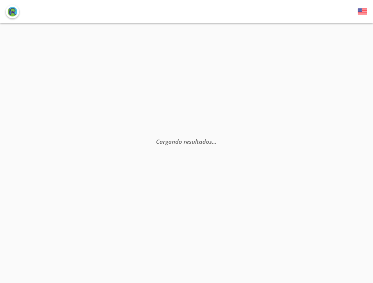
type input "[GEOGRAPHIC_DATA], [GEOGRAPHIC_DATA]"
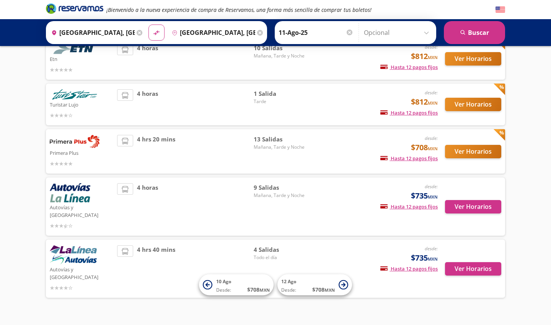
scroll to position [62, 0]
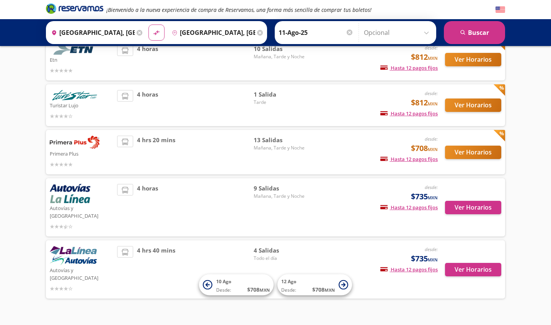
click at [221, 158] on div "4 hrs 20 mins" at bounding box center [185, 152] width 137 height 33
click at [372, 157] on button "Ver Horarios" at bounding box center [473, 152] width 56 height 13
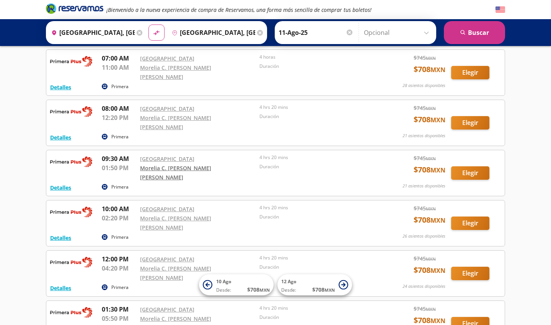
scroll to position [79, 0]
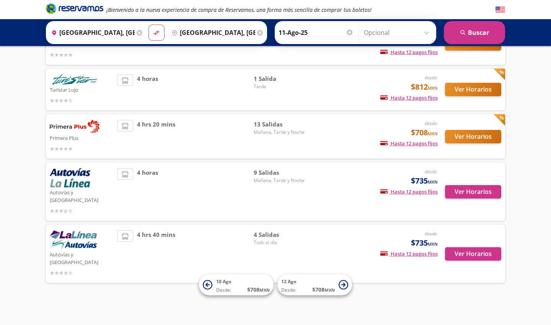
scroll to position [62, 0]
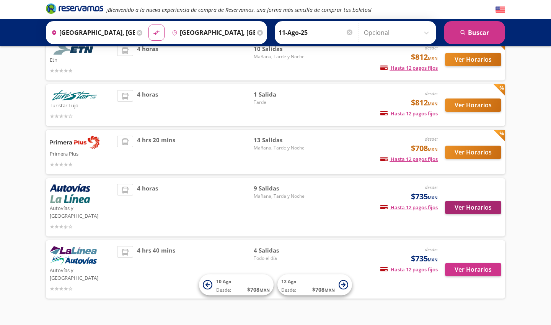
click at [372, 205] on button "Ver Horarios" at bounding box center [473, 207] width 56 height 13
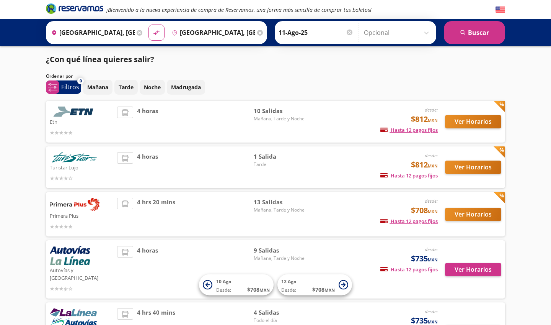
scroll to position [62, 0]
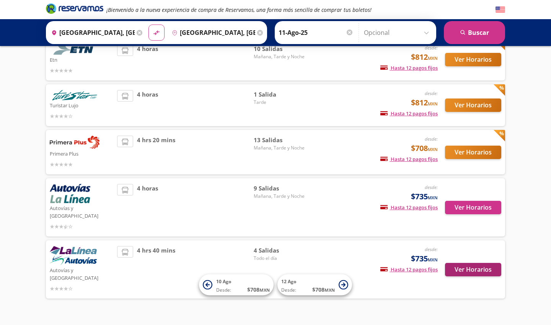
click at [372, 263] on button "Ver Horarios" at bounding box center [473, 269] width 56 height 13
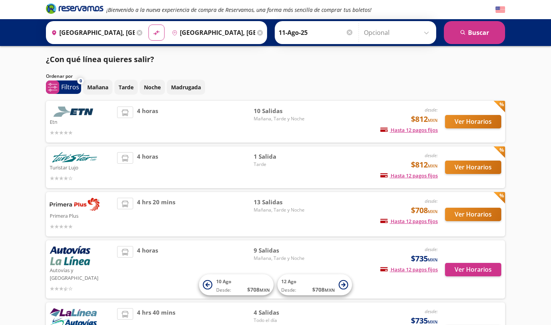
scroll to position [62, 0]
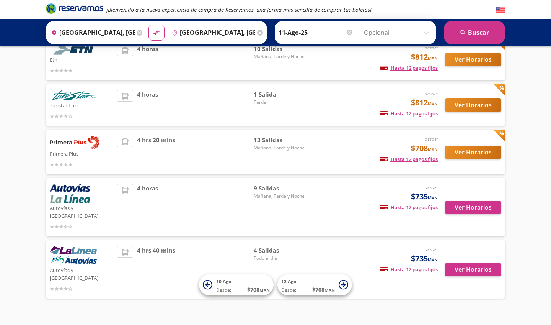
click at [372, 103] on button "Ver Horarios" at bounding box center [473, 104] width 56 height 13
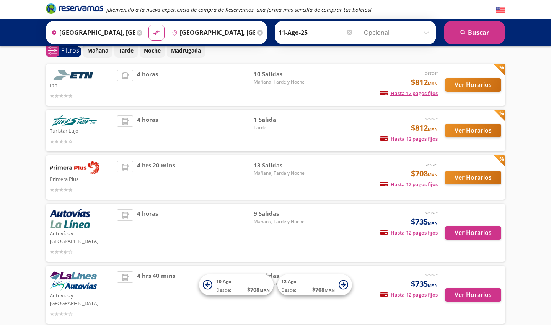
scroll to position [29, 0]
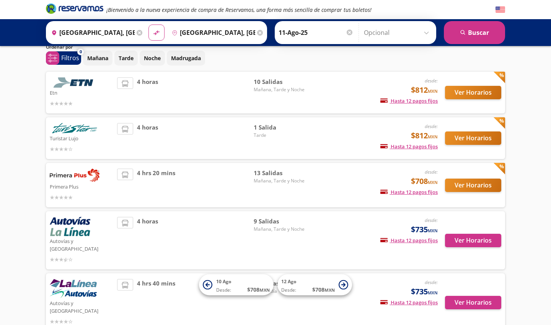
click at [372, 95] on button "Ver Horarios" at bounding box center [473, 92] width 56 height 13
